Goal: Information Seeking & Learning: Learn about a topic

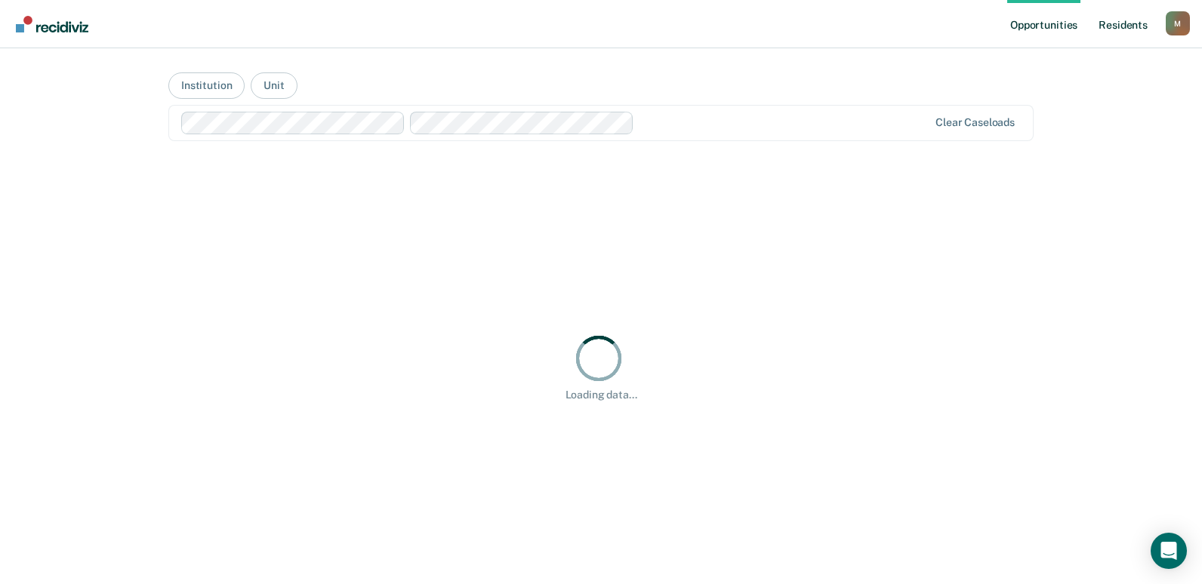
click at [1116, 20] on link "Resident s" at bounding box center [1122, 24] width 55 height 48
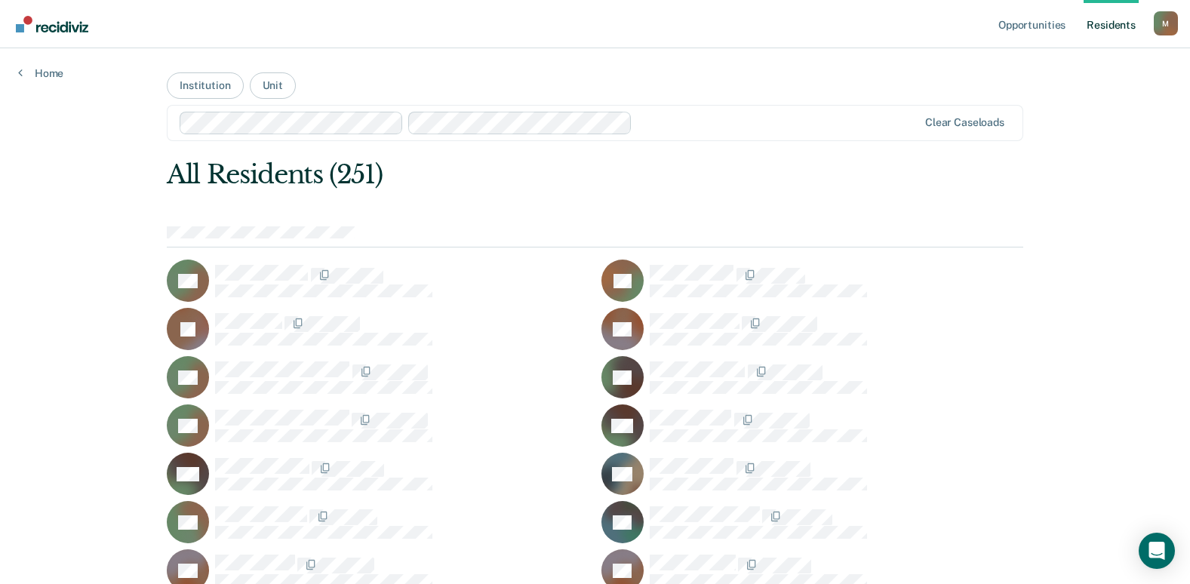
click at [1109, 27] on link "Resident s" at bounding box center [1111, 24] width 55 height 48
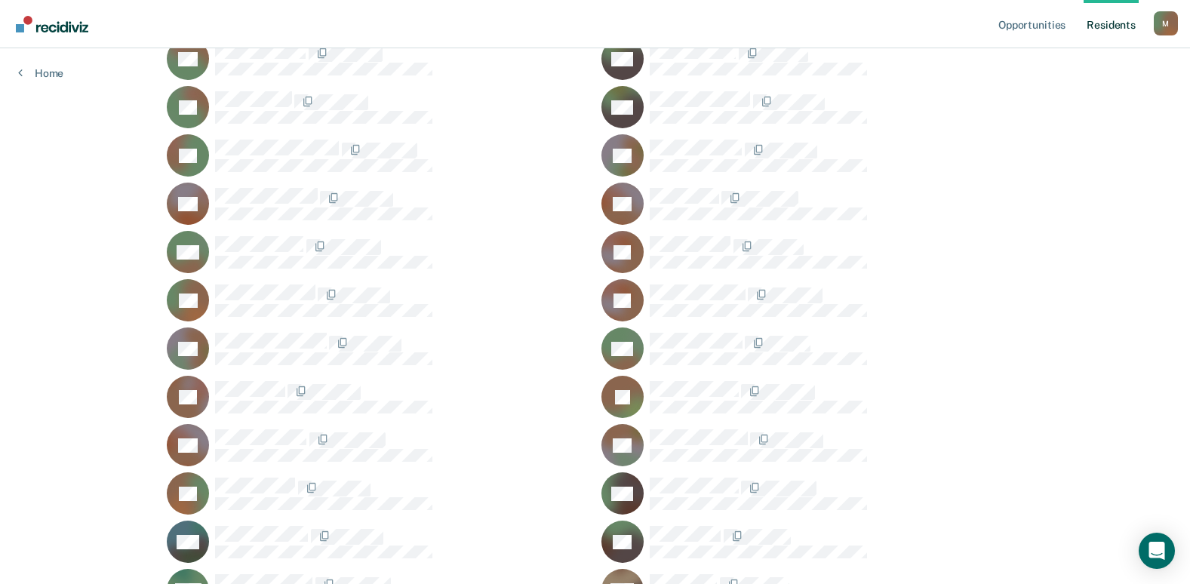
scroll to position [3362, 0]
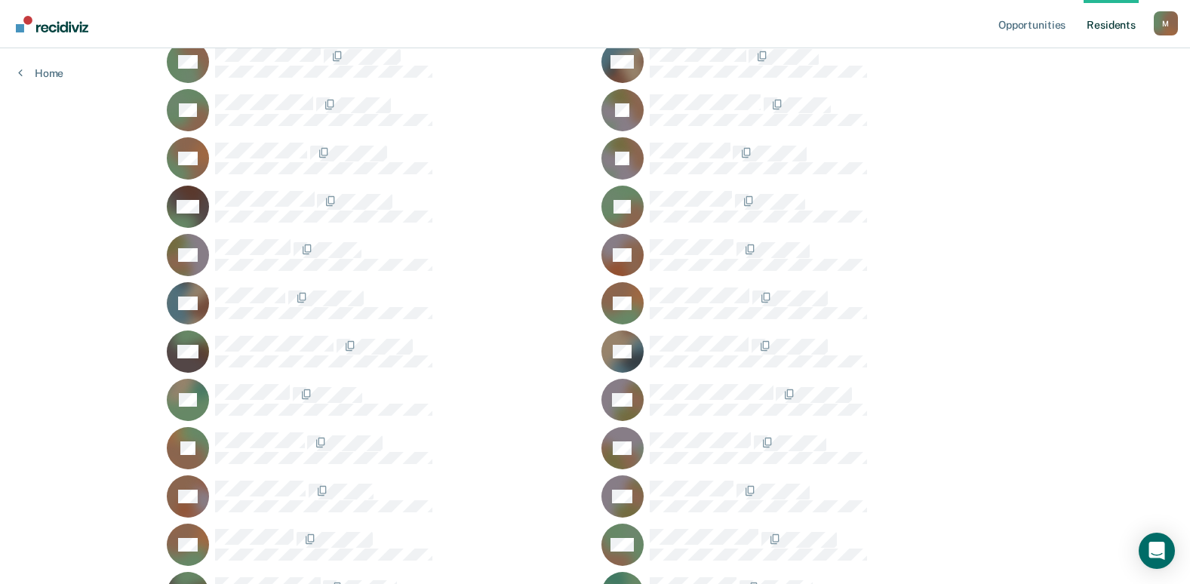
scroll to position [77, 0]
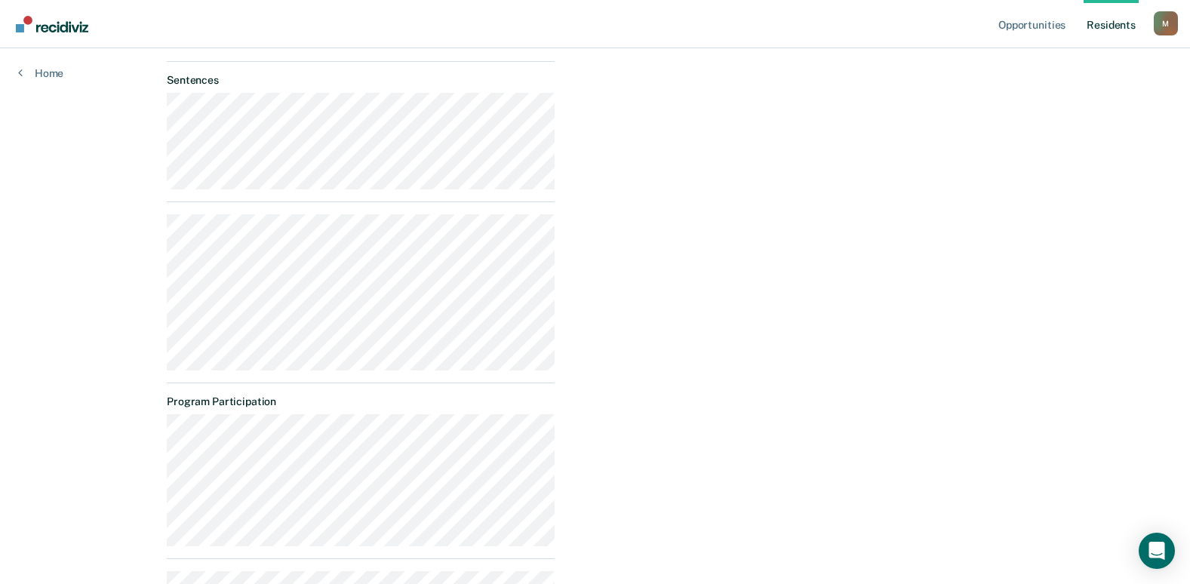
scroll to position [656, 0]
